Goal: Information Seeking & Learning: Find specific fact

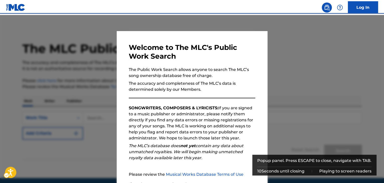
scroll to position [46, 0]
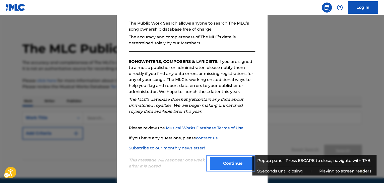
click at [225, 160] on button "Continue" at bounding box center [232, 163] width 45 height 13
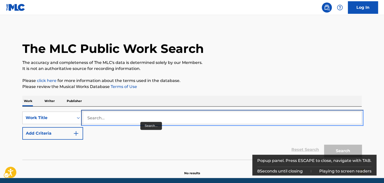
click at [123, 117] on input "Search..." at bounding box center [222, 118] width 278 height 12
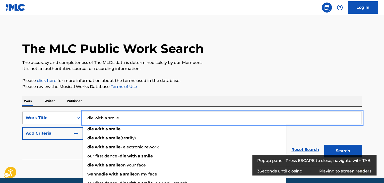
type input "die with a smile"
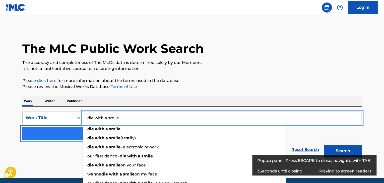
click at [56, 137] on button "Add Criteria" at bounding box center [52, 133] width 61 height 13
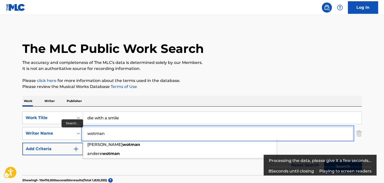
type input "wotman"
click at [22, 143] on button "Add Criteria" at bounding box center [52, 149] width 61 height 13
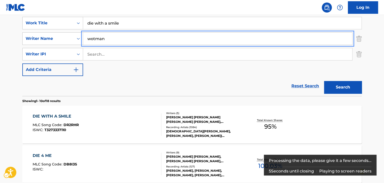
scroll to position [97, 0]
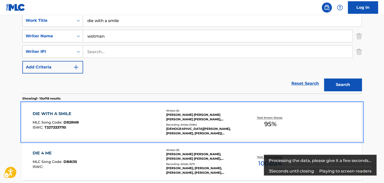
click at [227, 122] on div "Writers ( 5 ) [PERSON_NAME] [PERSON_NAME] [PERSON_NAME] [PERSON_NAME], [PERSON_…" at bounding box center [201, 122] width 81 height 27
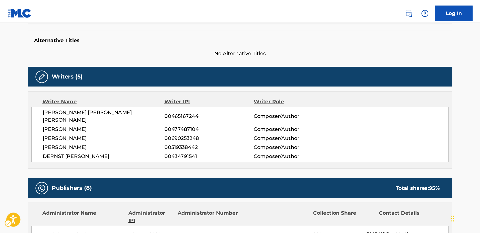
scroll to position [127, 0]
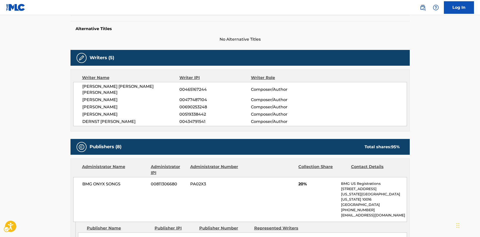
click at [298, 7] on nav "| Redirects to homepage Public Search Log In" at bounding box center [240, 7] width 480 height 15
